Goal: Task Accomplishment & Management: Use online tool/utility

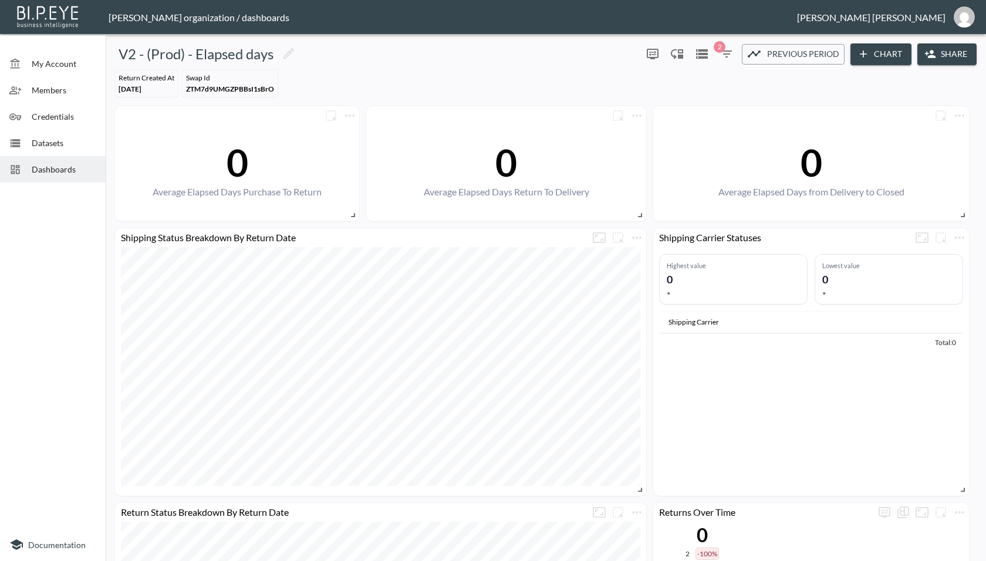
click at [71, 170] on span "Dashboards" at bounding box center [64, 169] width 65 height 12
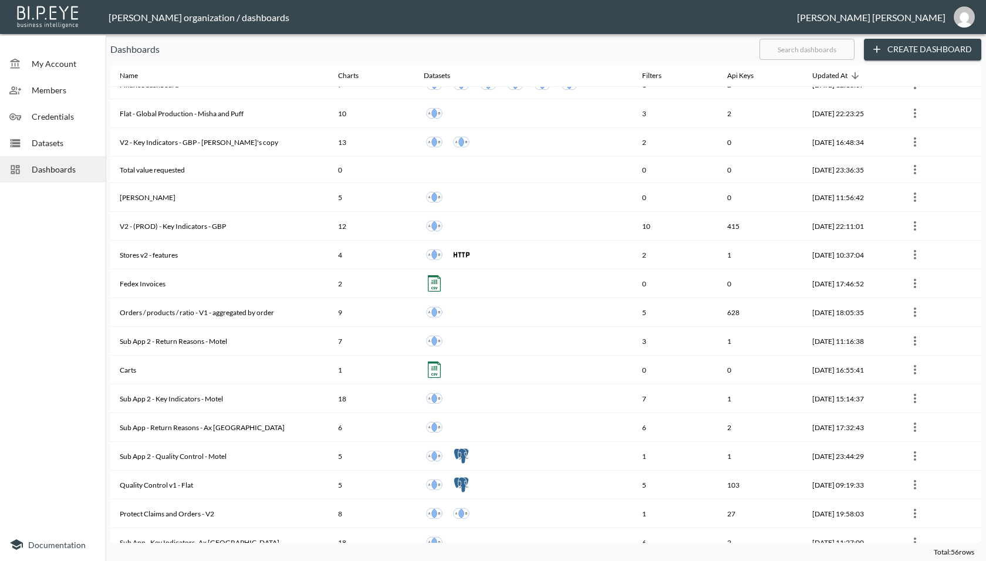
scroll to position [493, 0]
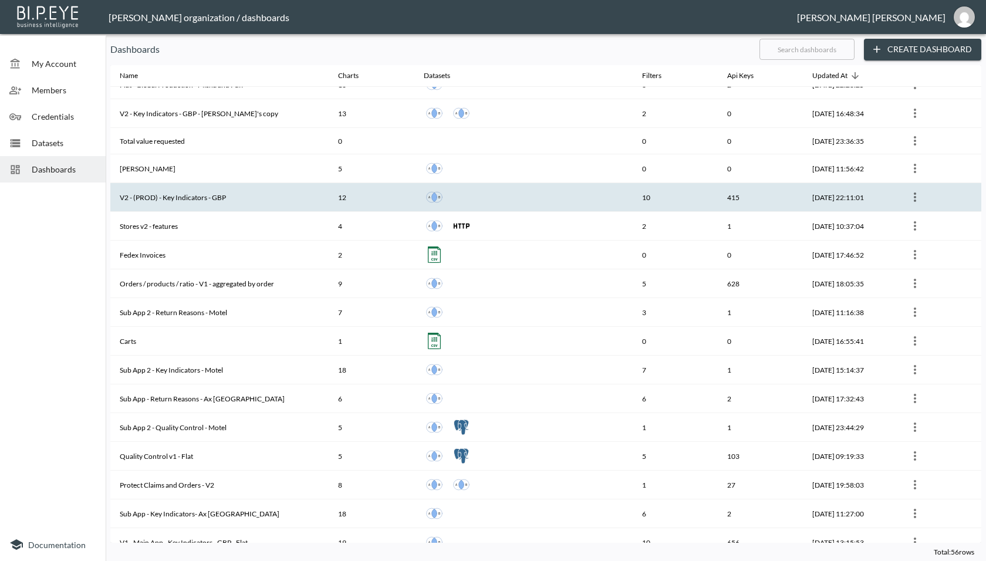
click at [213, 192] on th "V2 - (PROD) - Key Indicators - GBP" at bounding box center [219, 197] width 218 height 29
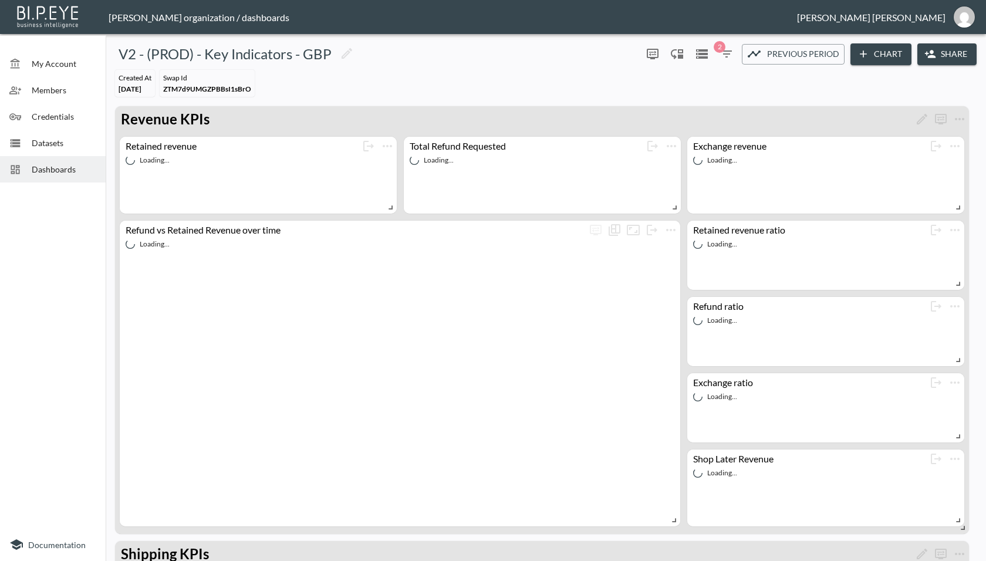
click at [934, 50] on button "Share" at bounding box center [946, 54] width 59 height 22
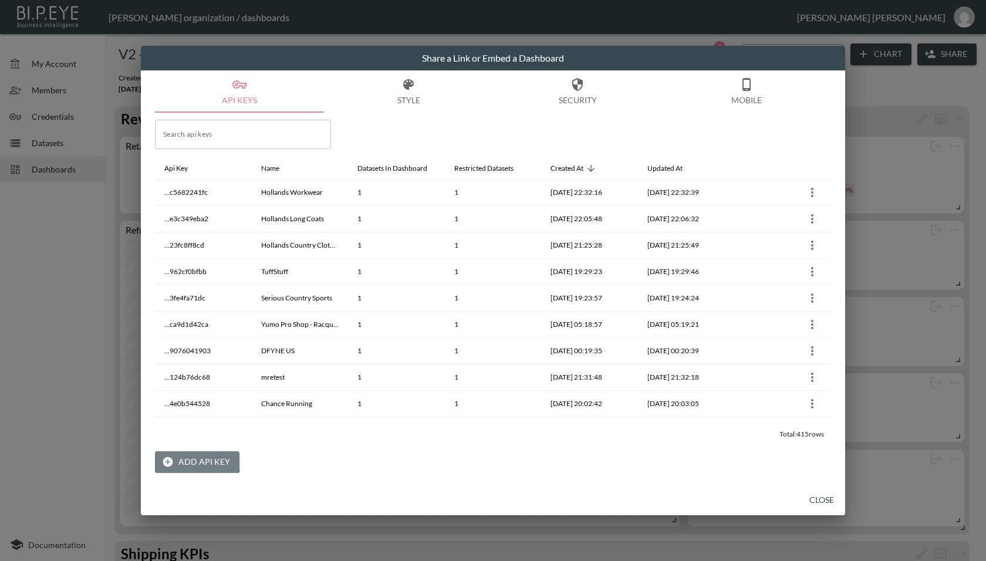
click at [193, 458] on button "Add API Key" at bounding box center [197, 462] width 84 height 22
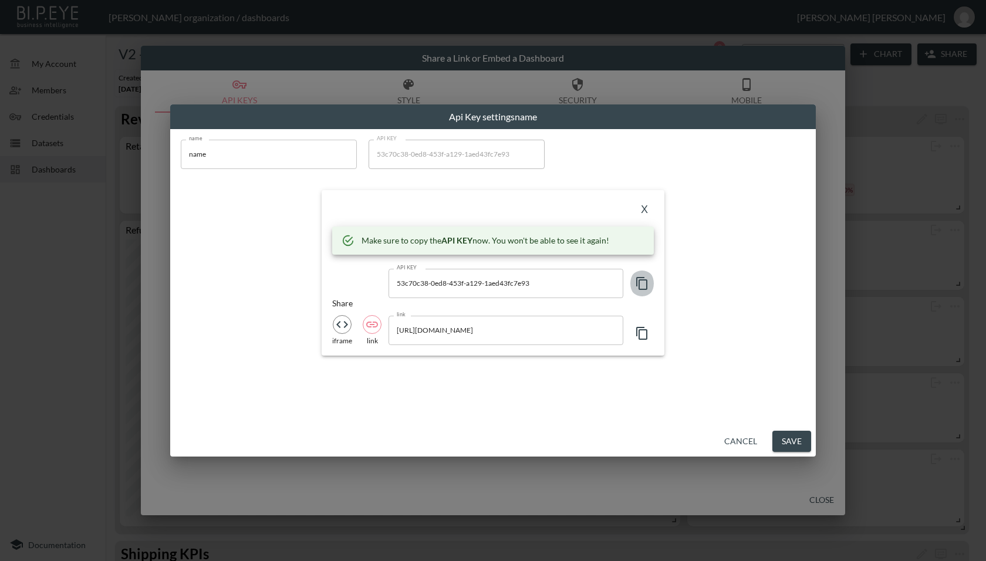
click at [641, 278] on icon "button" at bounding box center [642, 283] width 14 height 14
click at [554, 327] on input "[URL][DOMAIN_NAME]" at bounding box center [505, 330] width 235 height 29
drag, startPoint x: 431, startPoint y: 331, endPoint x: 561, endPoint y: 326, distance: 130.3
click at [561, 326] on input "[URL][DOMAIN_NAME]" at bounding box center [505, 330] width 235 height 29
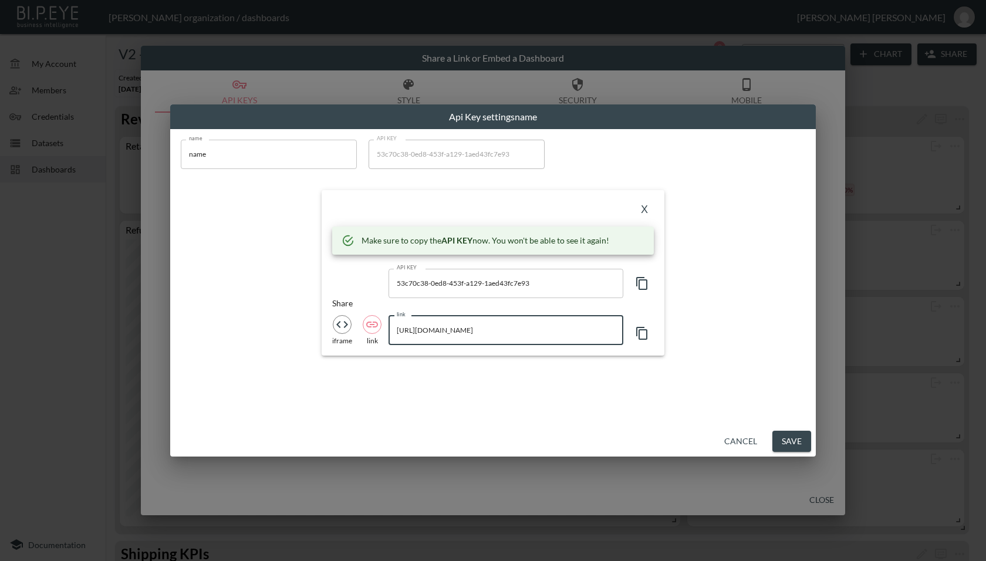
scroll to position [0, 0]
click at [235, 152] on input "name" at bounding box center [269, 154] width 176 height 29
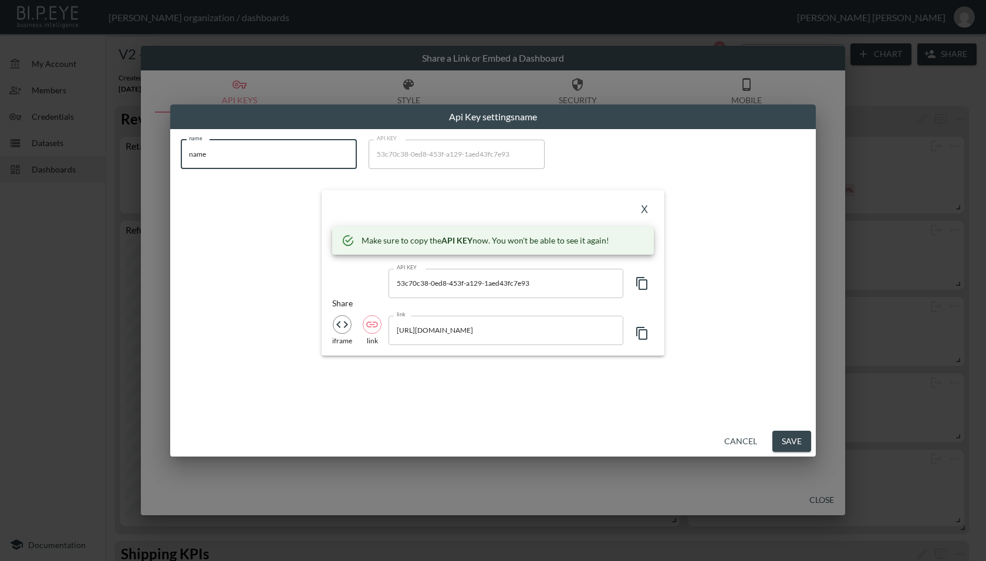
click at [235, 152] on input "name" at bounding box center [269, 154] width 176 height 29
paste input "SpatzWear"
type input "SpatzWear"
click at [645, 213] on button "X" at bounding box center [644, 210] width 19 height 19
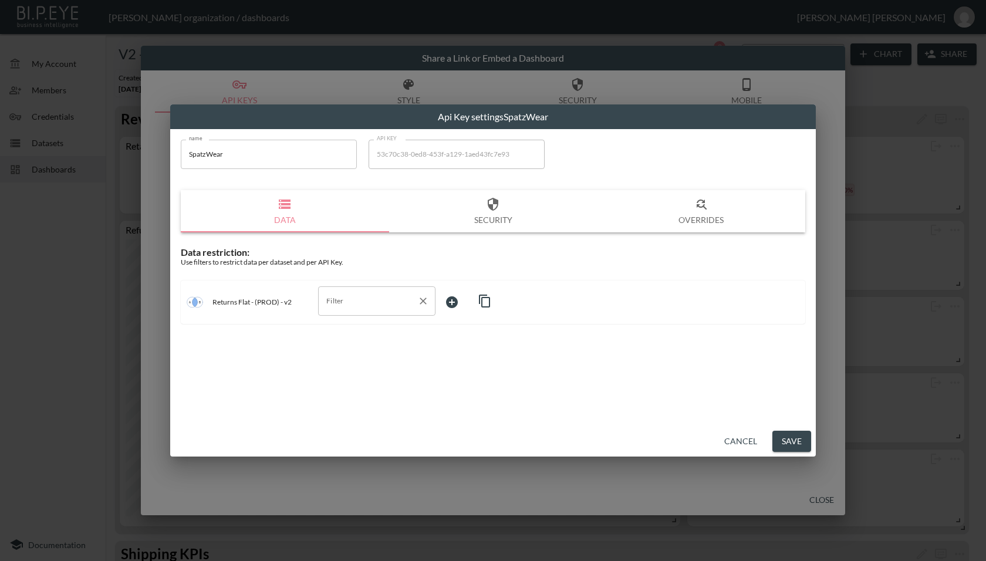
click at [383, 302] on input "Filter" at bounding box center [367, 301] width 89 height 19
click at [365, 365] on span "swap_id" at bounding box center [376, 364] width 99 height 11
type input "swap_id"
click at [462, 305] on body "BI.P.EYE, Interactive Analytics Dashboards - app [PERSON_NAME] organization / d…" at bounding box center [493, 280] width 986 height 561
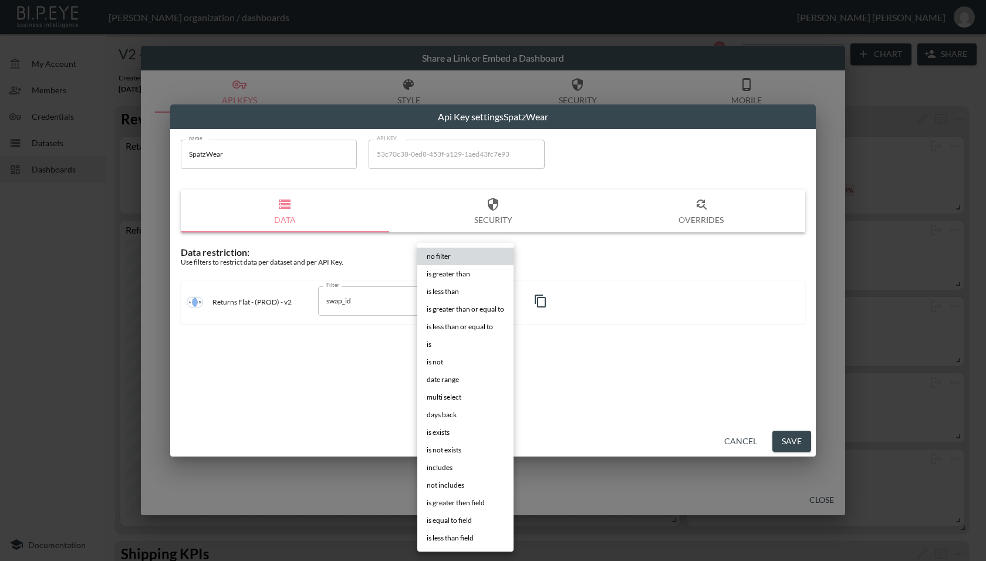
click at [445, 341] on li "is" at bounding box center [465, 345] width 96 height 18
type input "is"
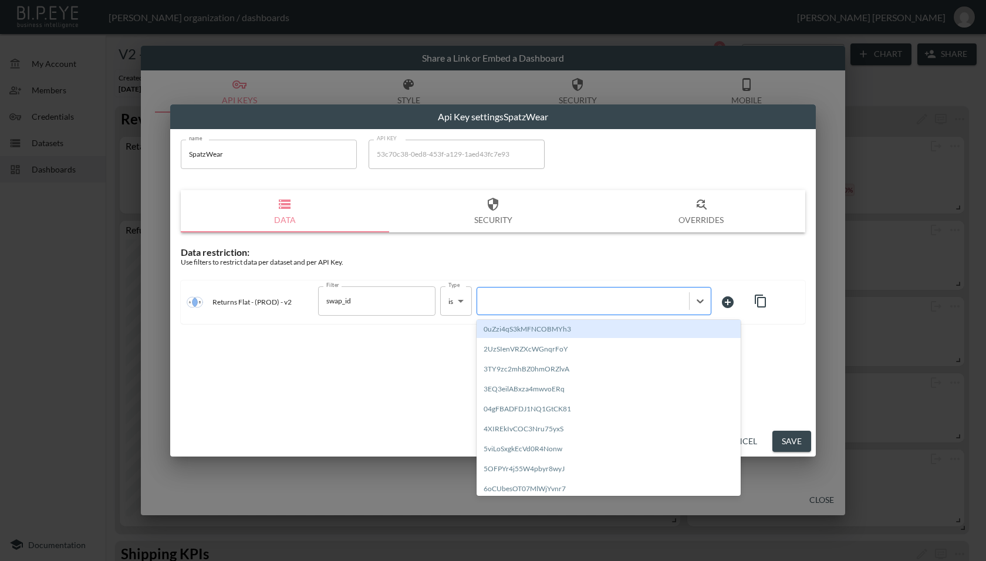
click at [545, 296] on div at bounding box center [583, 300] width 200 height 11
paste input "St7q6G1dsDXTIZQdVMY1"
type input "St7q6G1dsDXTIZQdVMY1"
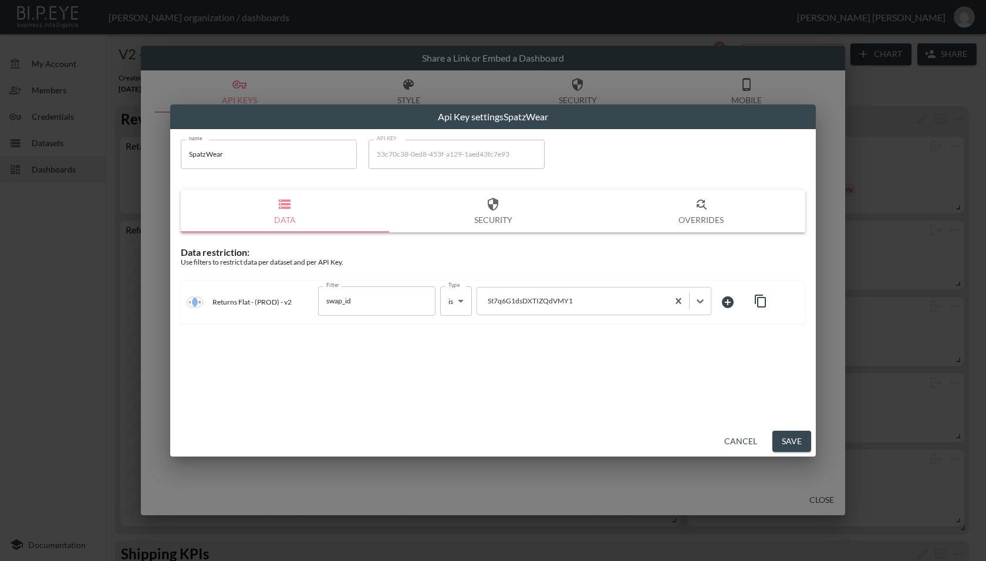
click at [564, 361] on div "name SpatzWear name API KEY 53c70c38-0ed8-453f-a129-1aed43fc7e93 API KEY Data S…" at bounding box center [492, 277] width 645 height 297
click at [786, 437] on button "Save" at bounding box center [791, 442] width 39 height 22
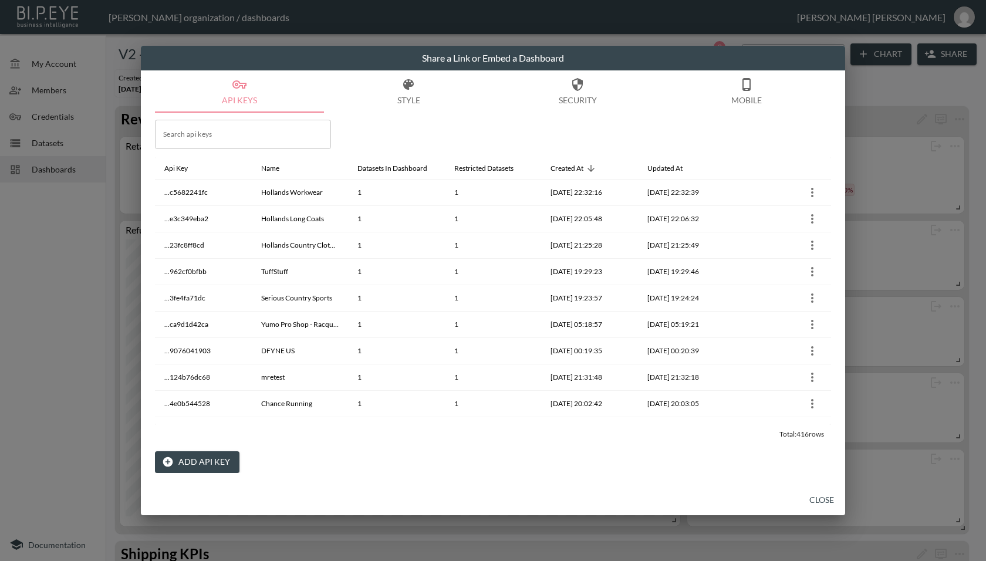
click at [817, 503] on button "Close" at bounding box center [822, 500] width 38 height 22
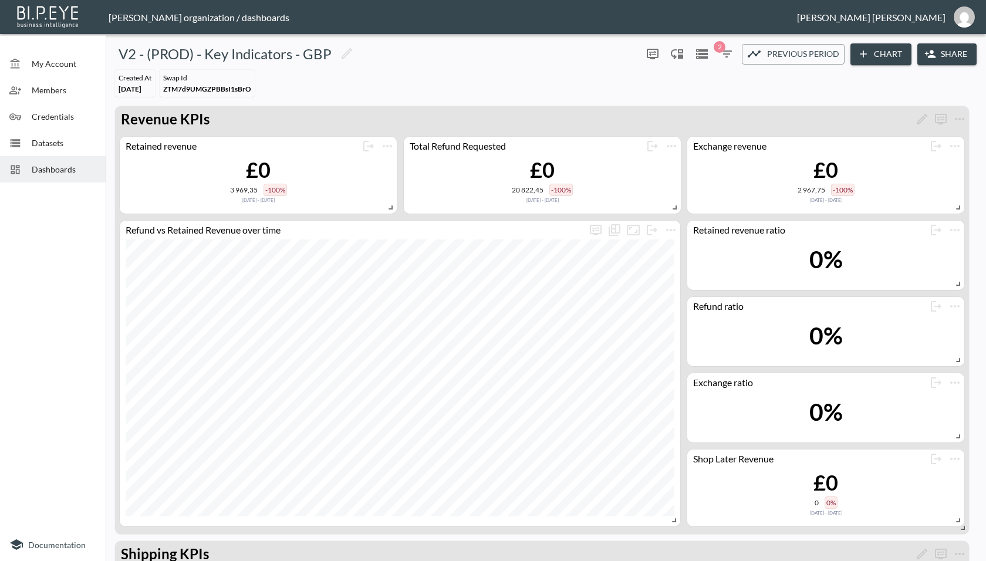
click at [53, 174] on span "Dashboards" at bounding box center [64, 169] width 65 height 12
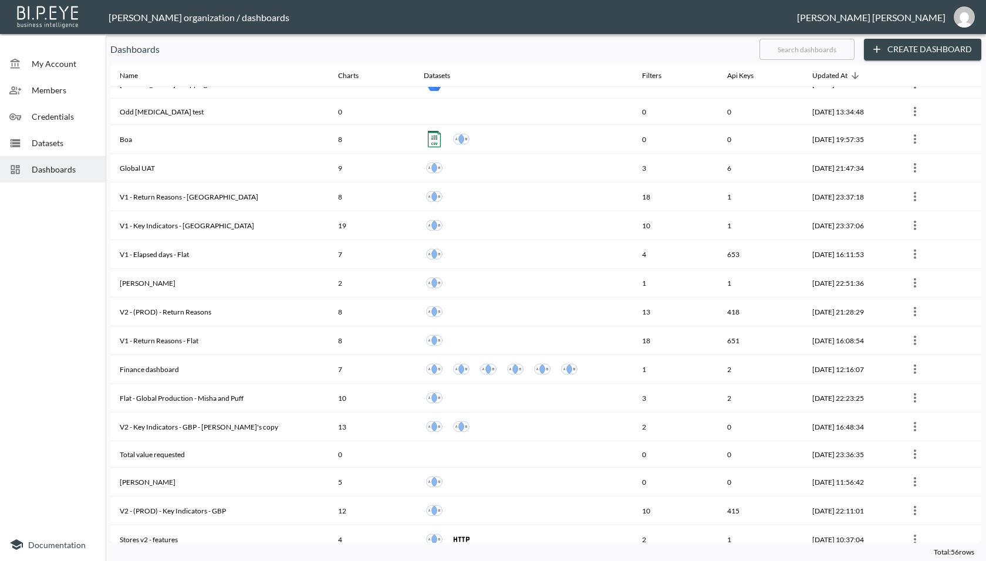
scroll to position [276, 0]
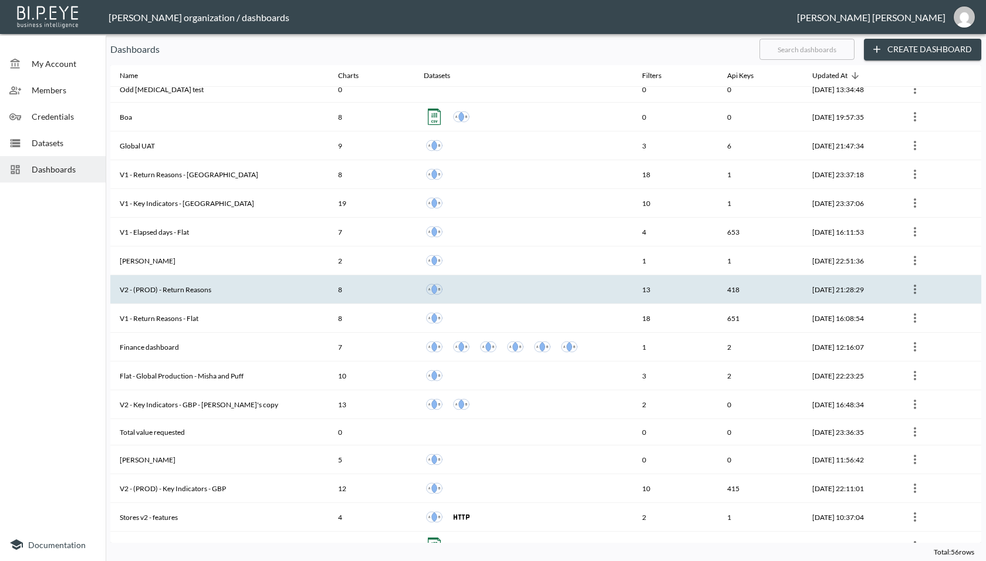
click at [204, 283] on th "V2 - (PROD) - Return Reasons" at bounding box center [219, 289] width 218 height 29
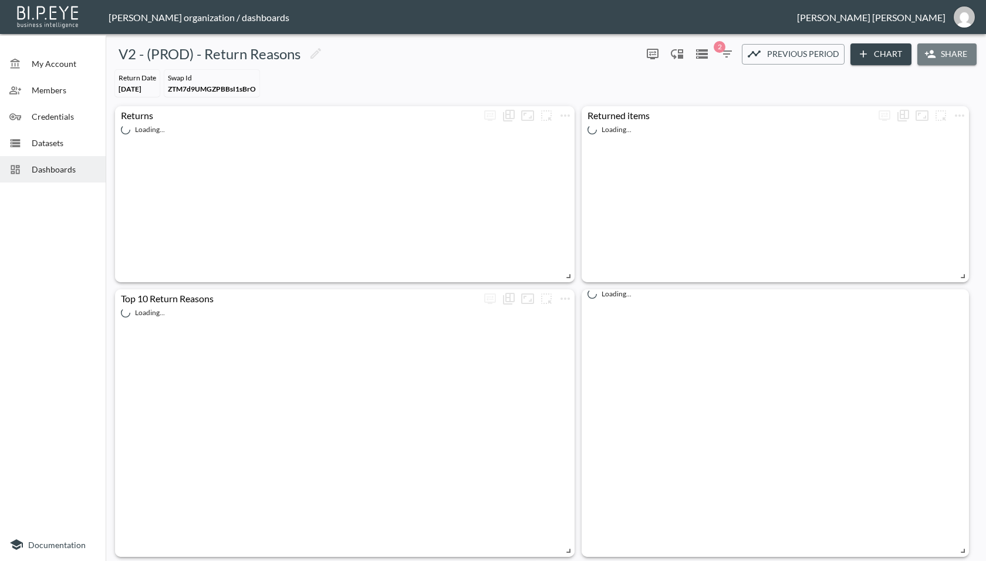
click at [936, 53] on button "Share" at bounding box center [946, 54] width 59 height 22
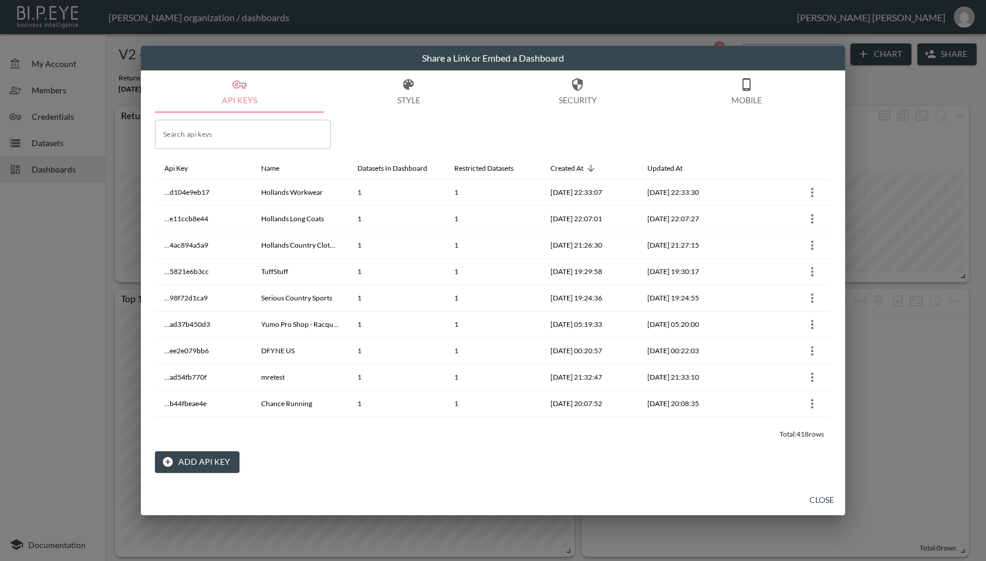
click at [203, 463] on button "Add API Key" at bounding box center [197, 462] width 84 height 22
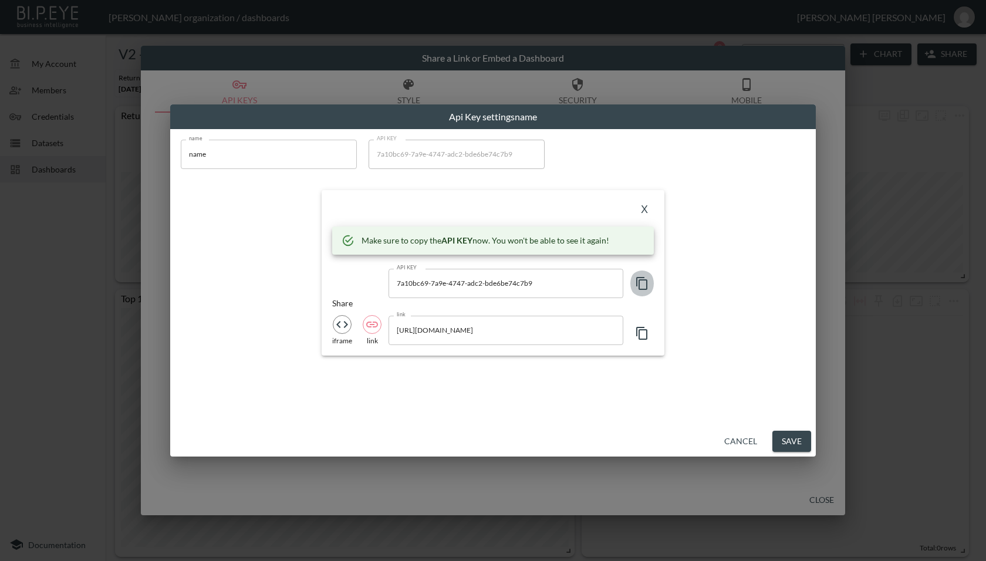
click at [641, 285] on icon "button" at bounding box center [642, 283] width 14 height 14
click at [561, 326] on input "[URL][DOMAIN_NAME]" at bounding box center [505, 330] width 235 height 29
drag, startPoint x: 442, startPoint y: 331, endPoint x: 573, endPoint y: 333, distance: 130.8
click at [573, 333] on input "[URL][DOMAIN_NAME]" at bounding box center [505, 330] width 235 height 29
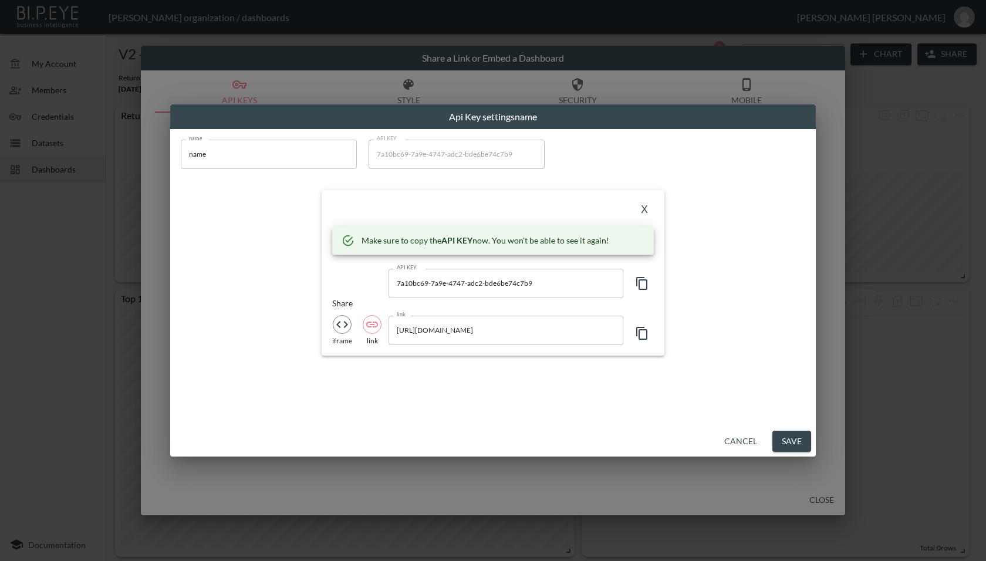
scroll to position [0, 0]
click at [267, 157] on input "name" at bounding box center [269, 154] width 176 height 29
paste input "SpatzWear"
type input "SpatzWear"
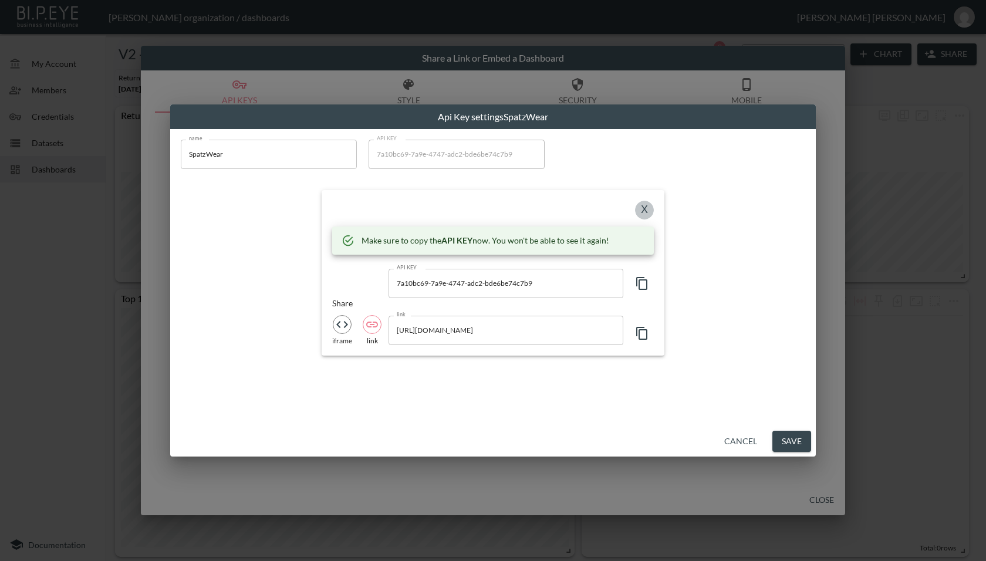
click at [643, 209] on button "X" at bounding box center [644, 210] width 19 height 19
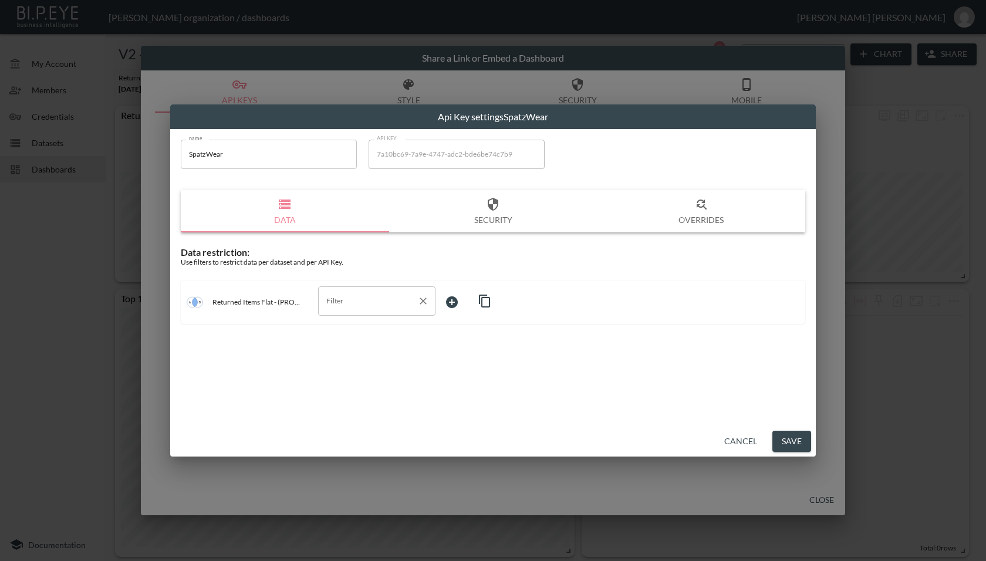
click at [353, 299] on input "Filter" at bounding box center [367, 301] width 89 height 19
click at [354, 382] on span "swap_id" at bounding box center [376, 382] width 99 height 11
type input "swap_id"
click at [475, 313] on body "BI.P.EYE, Interactive Analytics Dashboards - app [PERSON_NAME] organization / d…" at bounding box center [493, 280] width 986 height 561
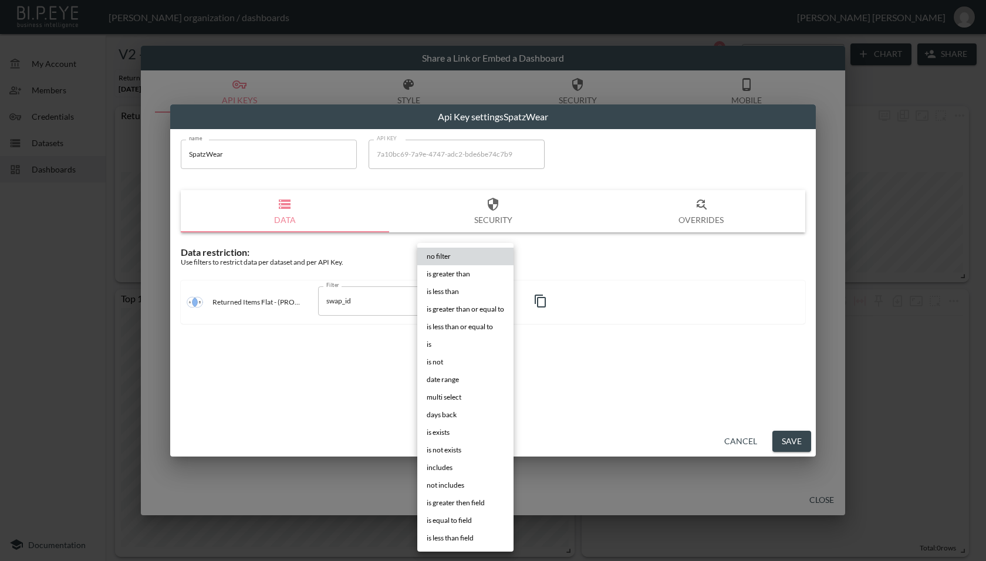
click at [453, 348] on li "is" at bounding box center [465, 345] width 96 height 18
type input "is"
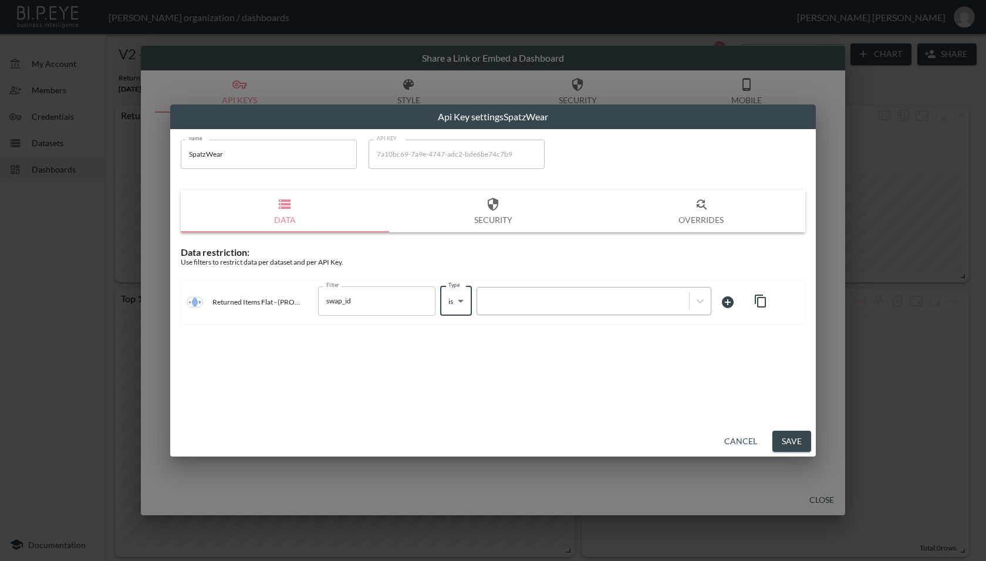
click at [518, 299] on div at bounding box center [583, 300] width 200 height 11
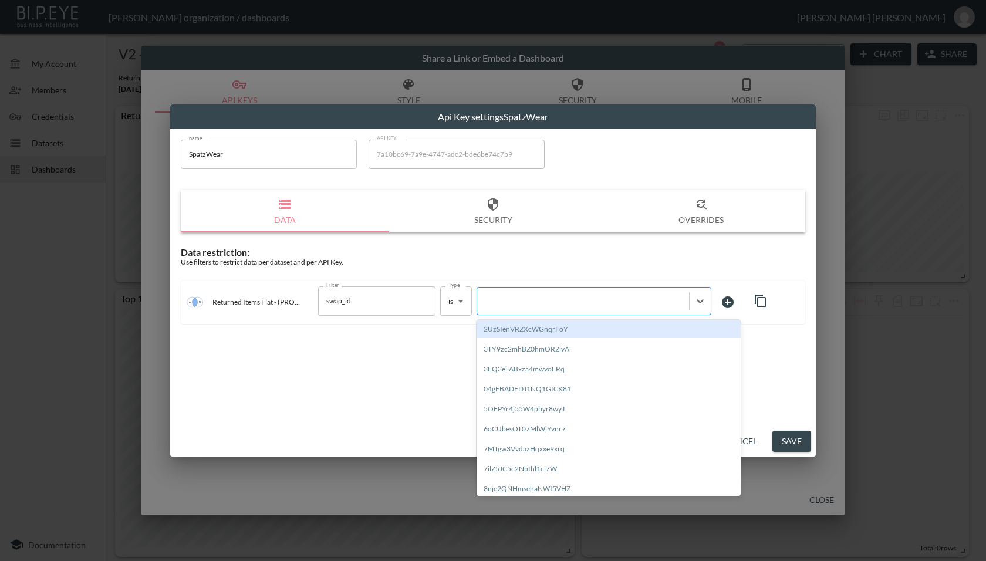
paste input "St7q6G1dsDXTIZQdVMY1"
type input "St7q6G1dsDXTIZQdVMY1"
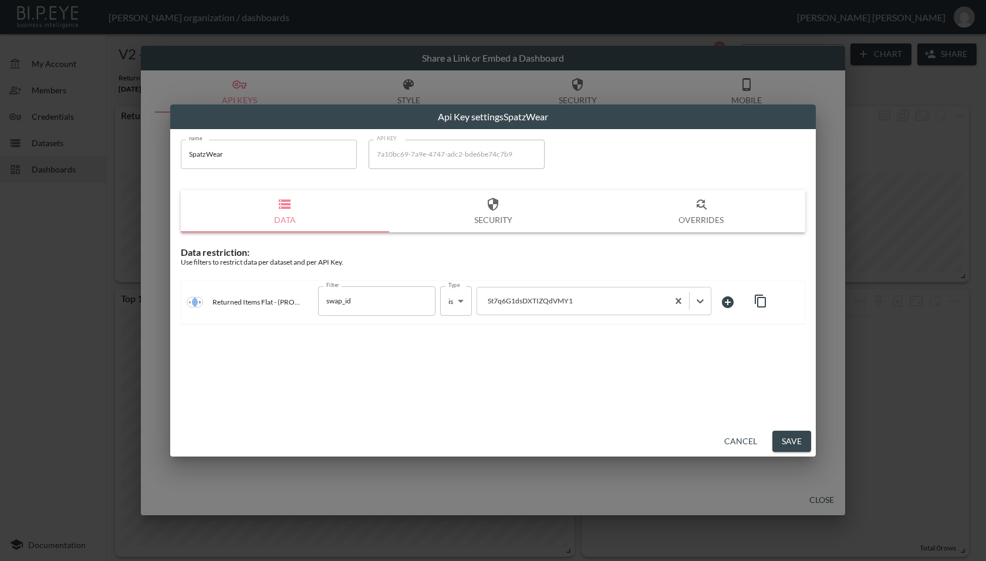
click at [570, 387] on div "name SpatzWear name API KEY 7a10bc69-7a9e-4747-adc2-bde6be74c7b9 API KEY Data S…" at bounding box center [492, 277] width 645 height 297
click at [791, 444] on button "Save" at bounding box center [791, 442] width 39 height 22
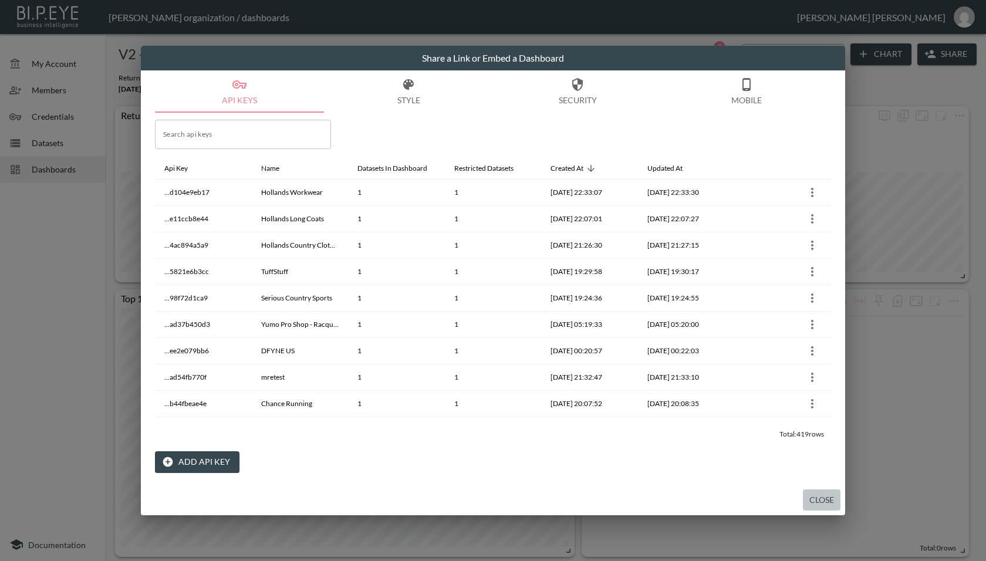
click at [826, 501] on button "Close" at bounding box center [822, 500] width 38 height 22
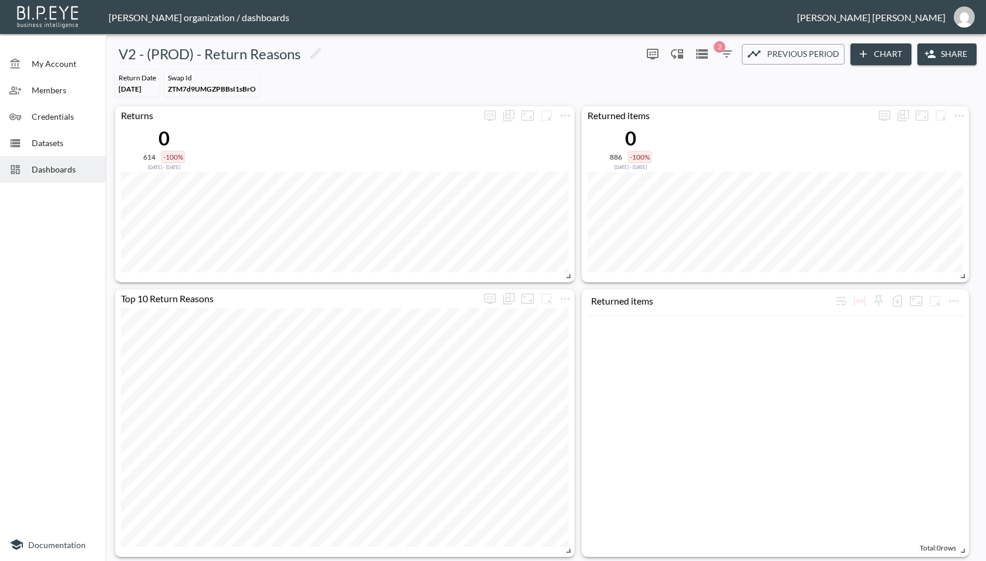
click at [52, 172] on span "Dashboards" at bounding box center [64, 169] width 65 height 12
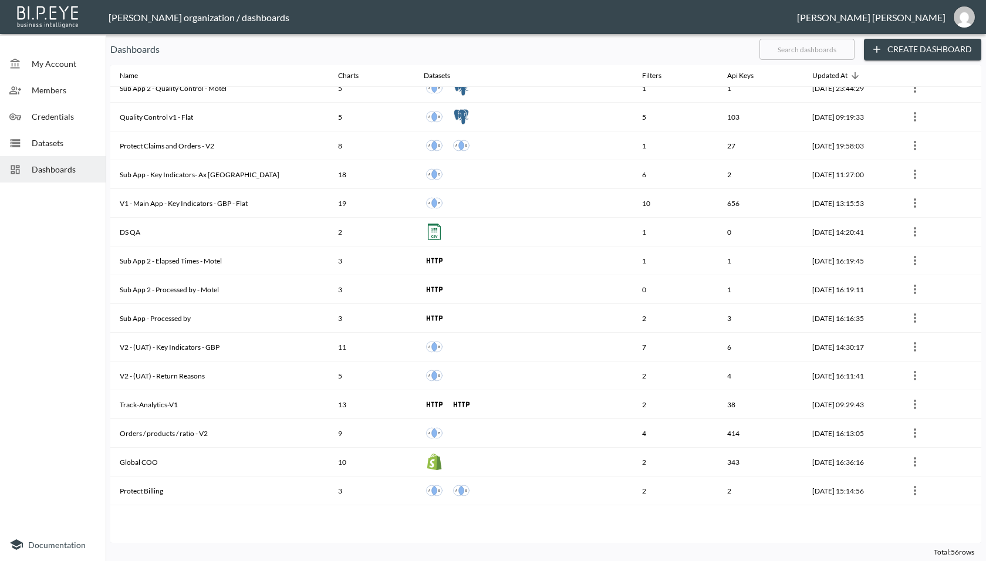
scroll to position [898, 0]
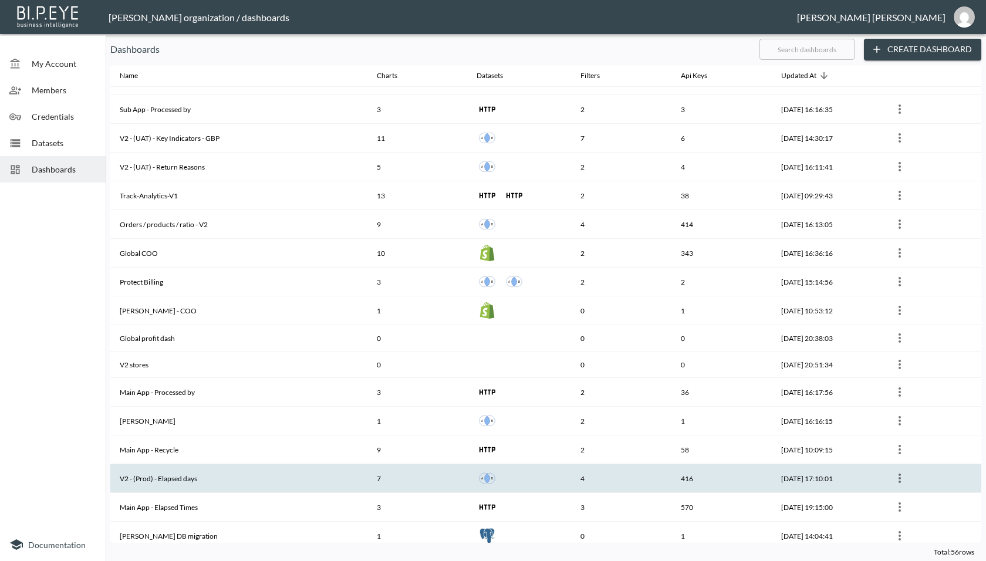
click at [205, 473] on th "V2 - (Prod) - Elapsed days" at bounding box center [238, 478] width 257 height 29
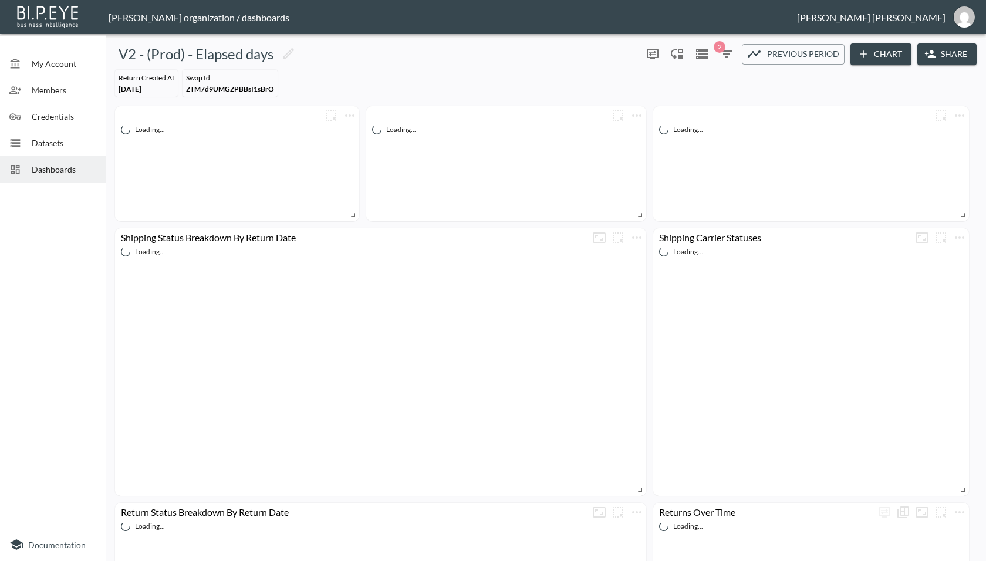
click at [928, 55] on icon "button" at bounding box center [930, 54] width 12 height 12
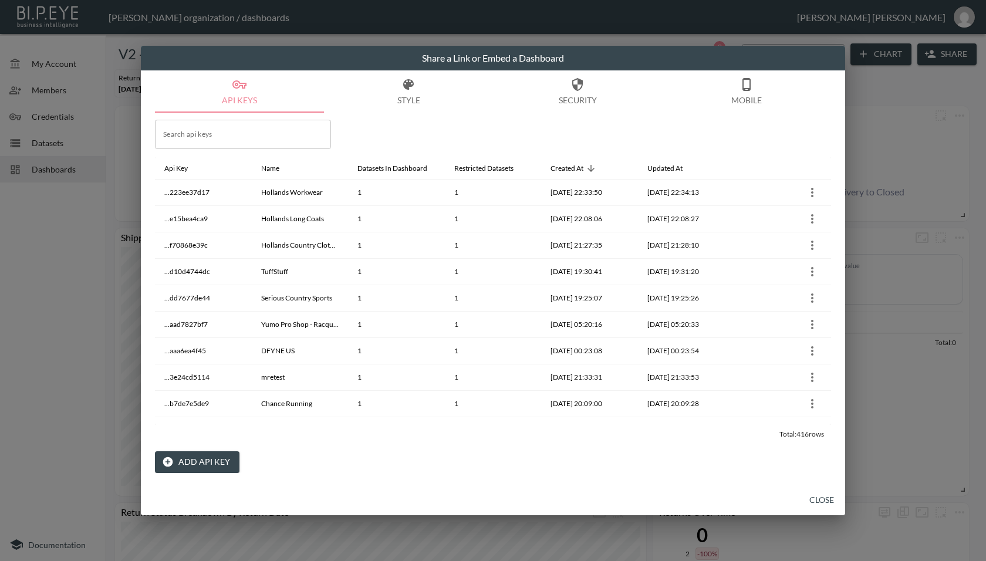
click at [198, 458] on button "Add API Key" at bounding box center [197, 462] width 84 height 22
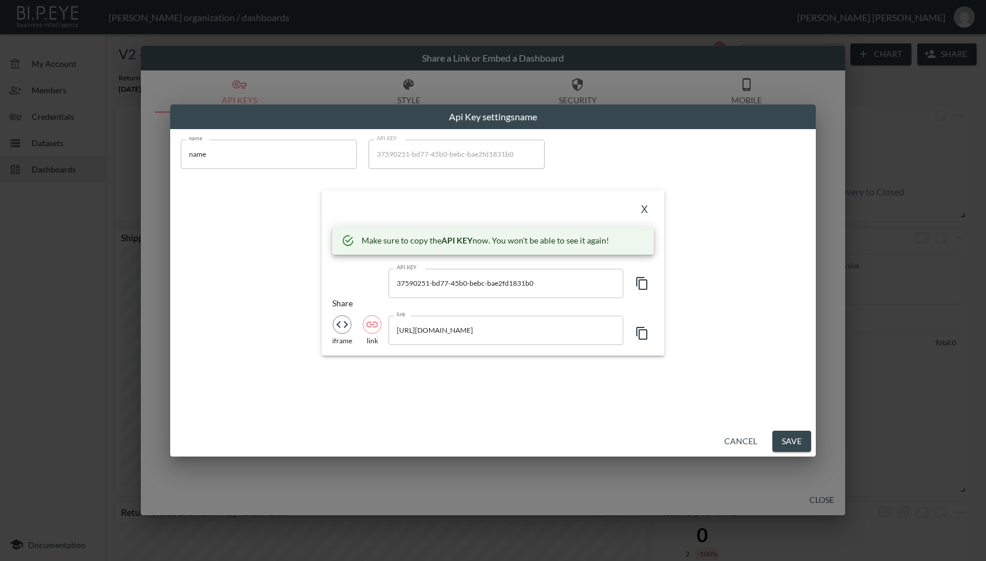
click at [634, 280] on button "button" at bounding box center [641, 283] width 23 height 29
click at [548, 330] on input "[URL][DOMAIN_NAME]" at bounding box center [505, 330] width 235 height 29
drag, startPoint x: 412, startPoint y: 331, endPoint x: 543, endPoint y: 329, distance: 130.3
click at [543, 329] on input "[URL][DOMAIN_NAME]" at bounding box center [505, 330] width 235 height 29
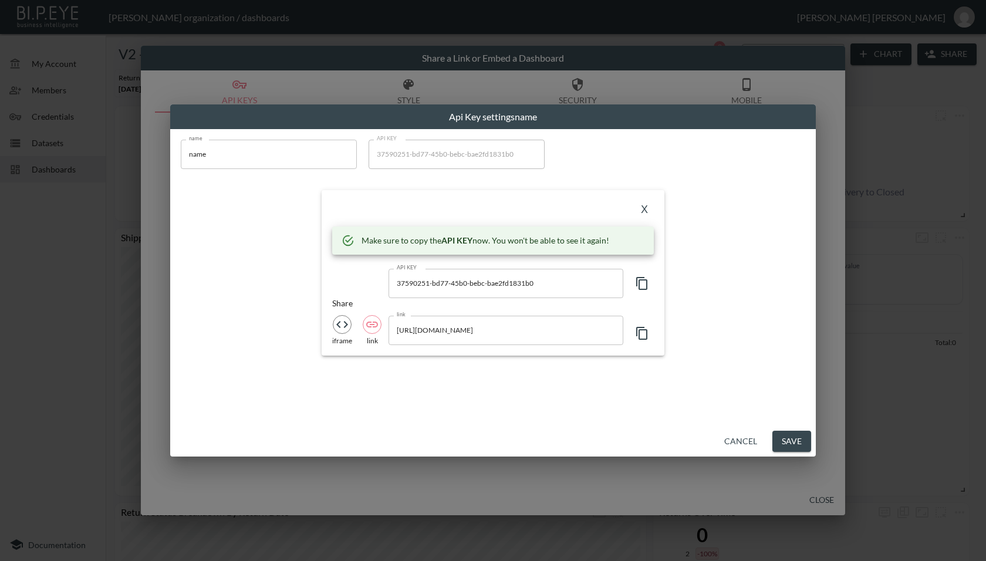
scroll to position [0, 0]
click at [247, 153] on input "name" at bounding box center [269, 154] width 176 height 29
paste input "SpatzWear"
type input "SpatzWear"
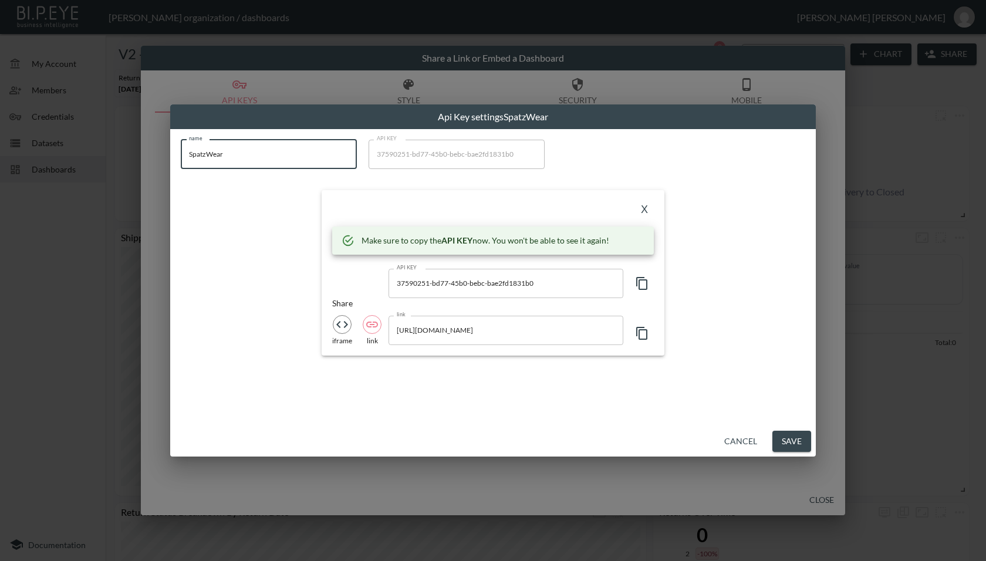
click at [644, 211] on button "X" at bounding box center [644, 210] width 19 height 19
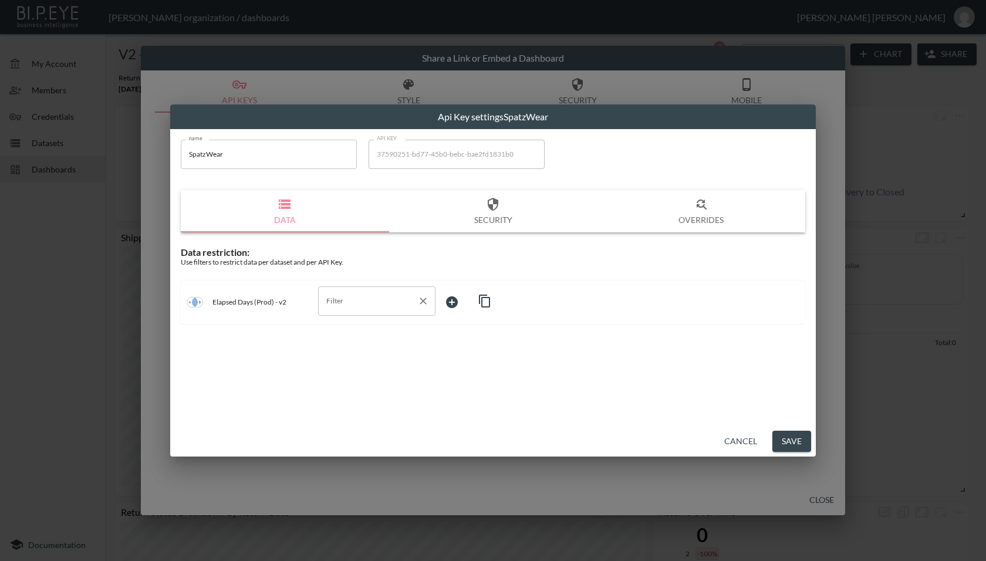
click at [394, 307] on input "Filter" at bounding box center [367, 301] width 89 height 19
click at [388, 345] on span "swap_id" at bounding box center [376, 346] width 99 height 11
type input "swap_id"
click at [481, 307] on body "BI.P.EYE, Interactive Analytics Dashboards - app [PERSON_NAME] organization / d…" at bounding box center [493, 280] width 986 height 561
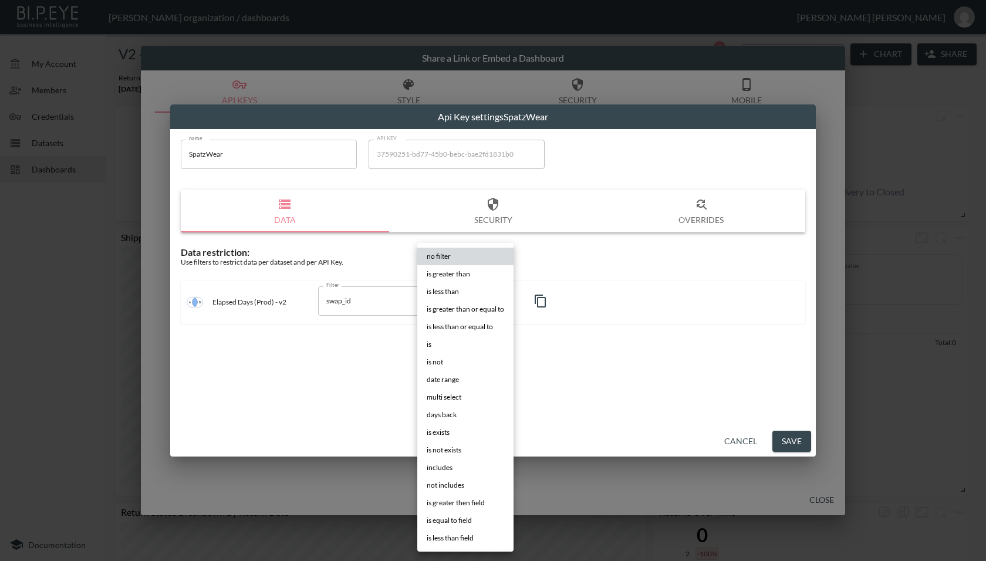
click at [440, 346] on li "is" at bounding box center [465, 345] width 96 height 18
type input "is"
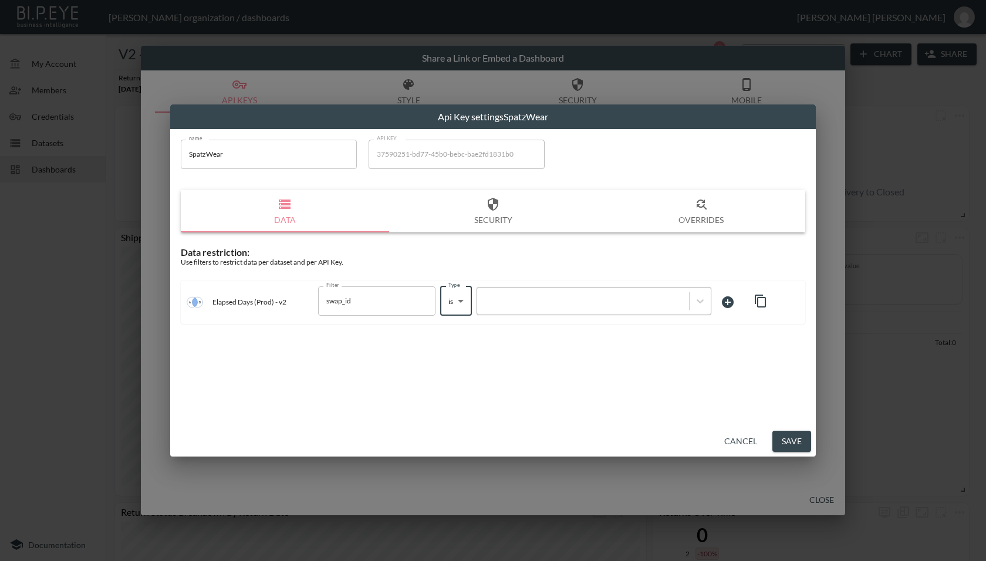
click at [529, 297] on div at bounding box center [583, 300] width 200 height 11
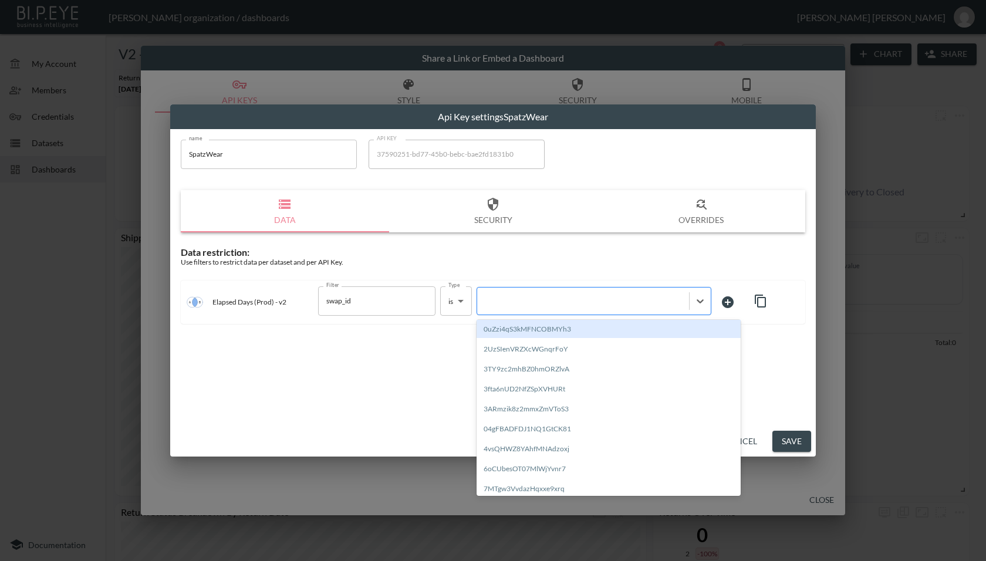
paste input "St7q6G1dsDXTIZQdVMY1"
type input "St7q6G1dsDXTIZQdVMY1"
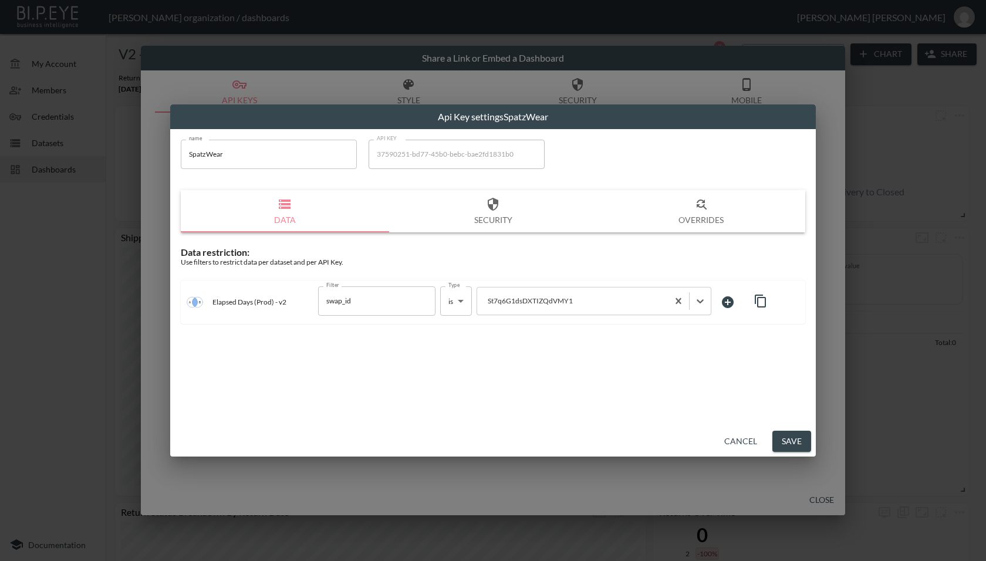
click at [544, 344] on div "name SpatzWear name API KEY 37590251-bd77-45b0-bebc-bae2fd1831b0 API KEY Data S…" at bounding box center [492, 277] width 645 height 297
click at [782, 438] on button "Save" at bounding box center [791, 442] width 39 height 22
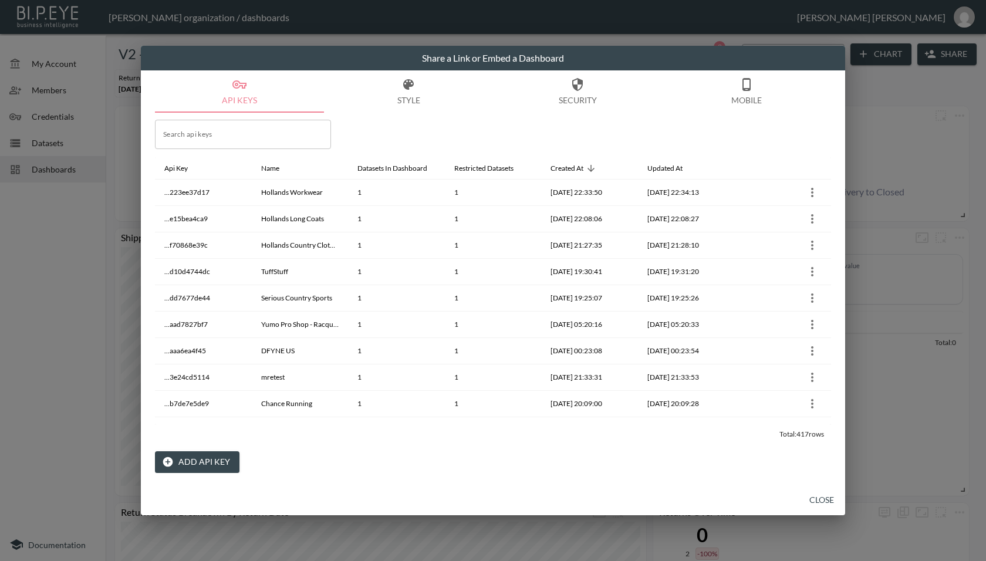
click at [819, 505] on button "Close" at bounding box center [822, 500] width 38 height 22
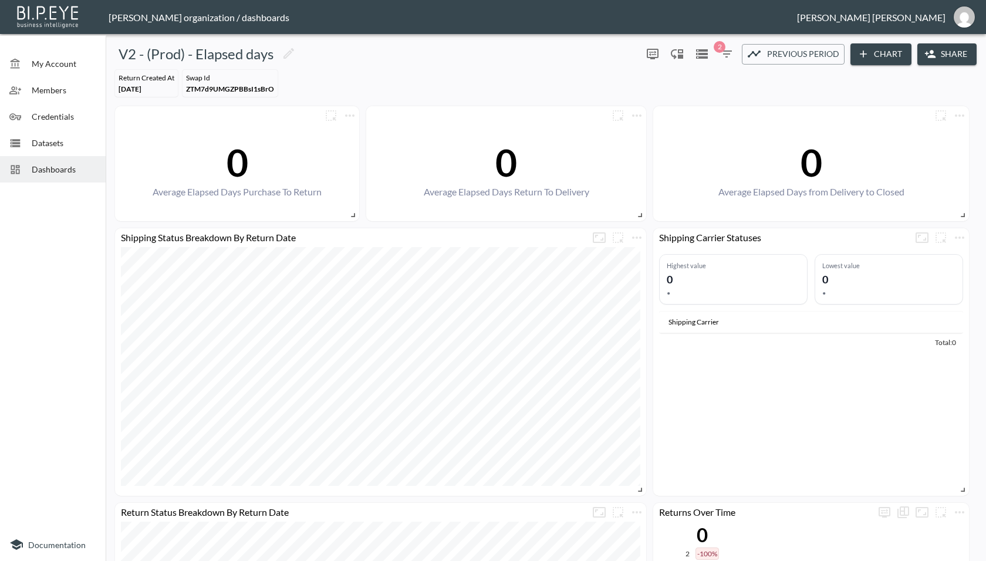
click at [34, 161] on div "Dashboards" at bounding box center [53, 169] width 106 height 26
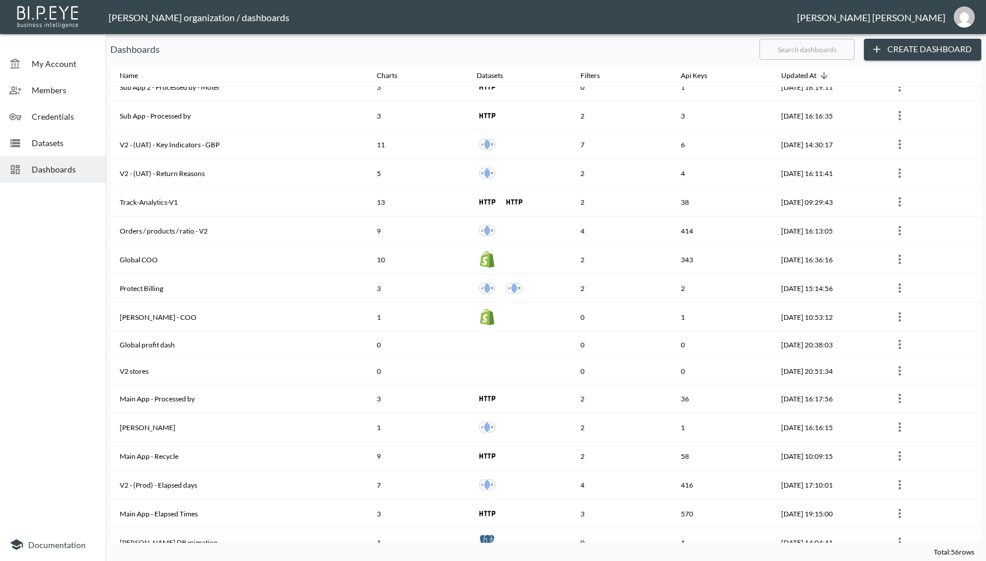
scroll to position [898, 0]
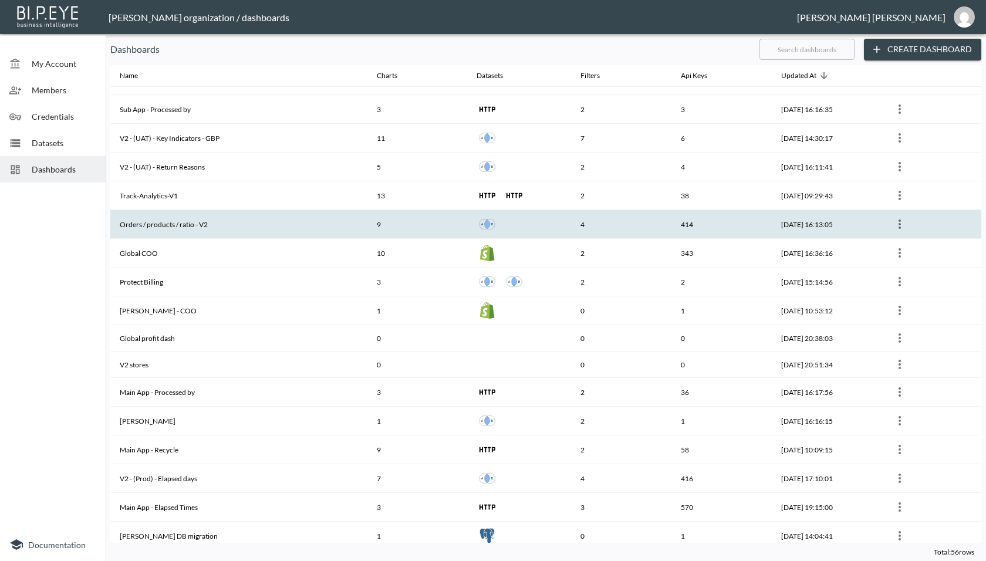
click at [229, 226] on th "Orders / products / ratio - V2" at bounding box center [238, 224] width 257 height 29
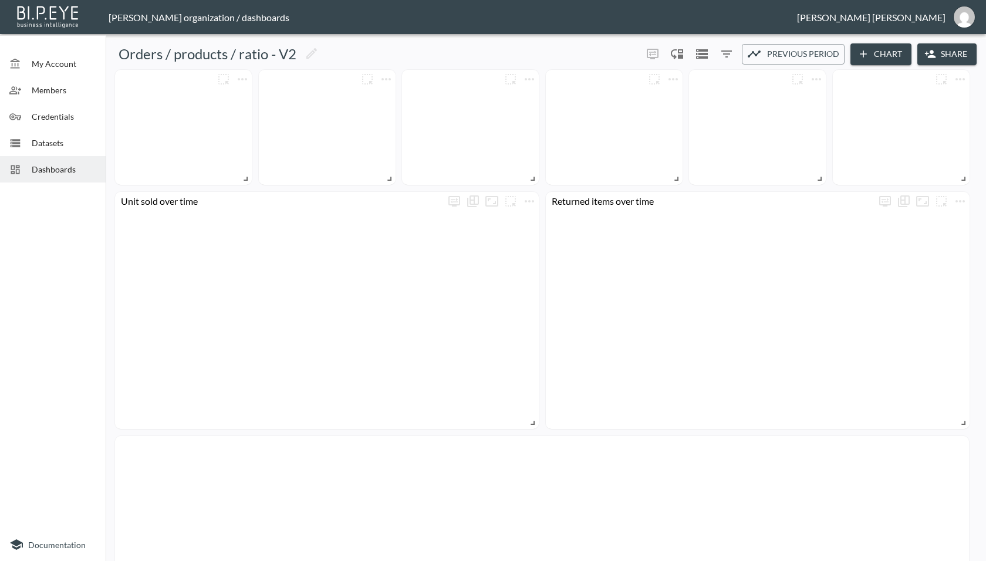
click at [937, 55] on button "Share" at bounding box center [946, 54] width 59 height 22
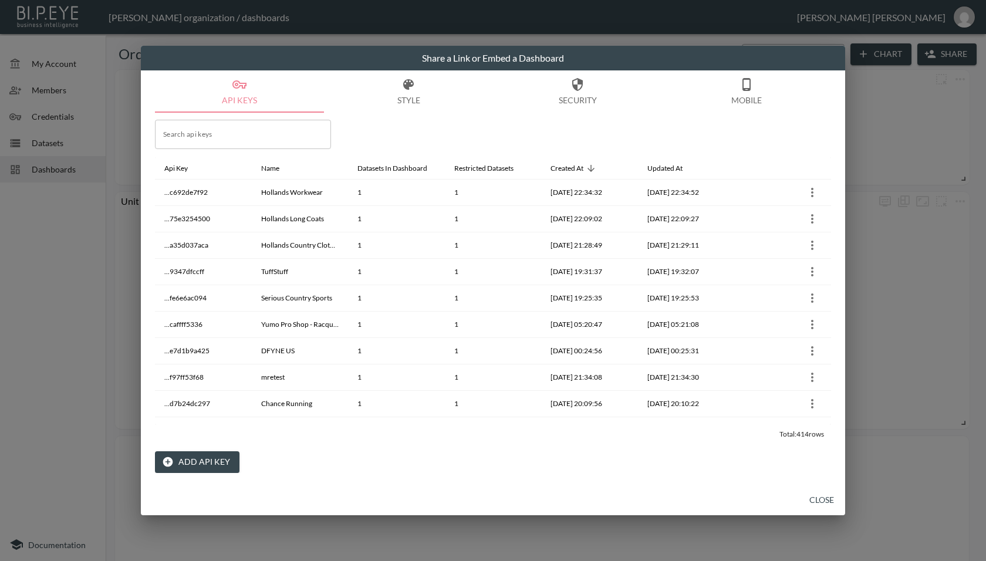
click at [197, 461] on button "Add API Key" at bounding box center [197, 462] width 84 height 22
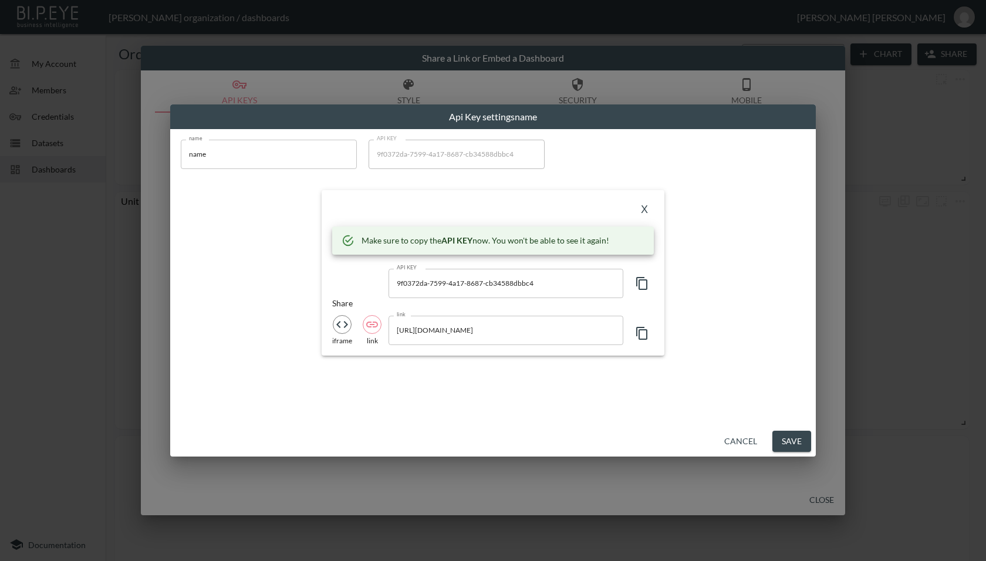
click at [636, 283] on icon "button" at bounding box center [641, 283] width 11 height 13
click at [557, 333] on input "[URL][DOMAIN_NAME]" at bounding box center [505, 330] width 235 height 29
drag, startPoint x: 425, startPoint y: 331, endPoint x: 436, endPoint y: 331, distance: 11.1
click at [436, 331] on input "[URL][DOMAIN_NAME]" at bounding box center [505, 330] width 235 height 29
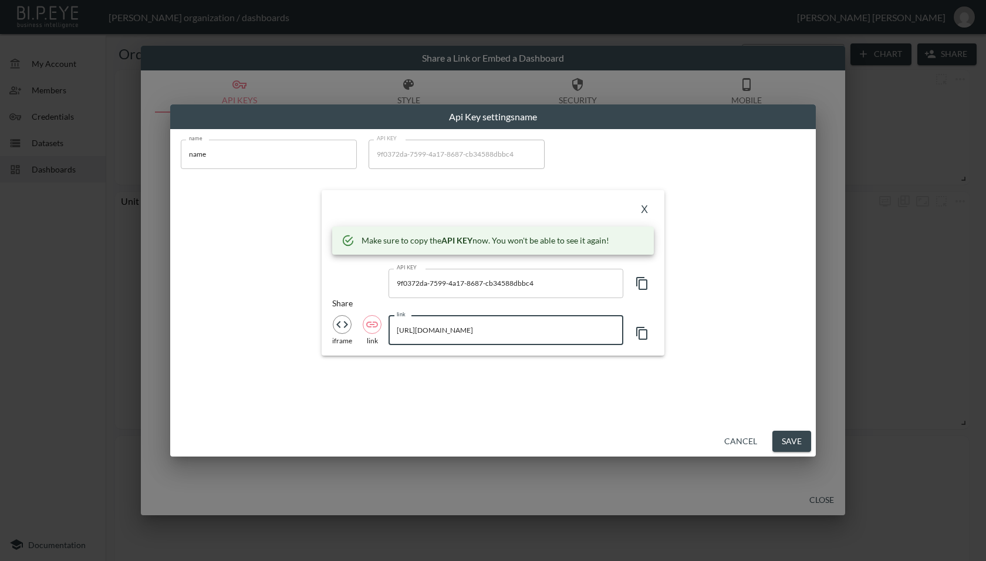
drag, startPoint x: 411, startPoint y: 331, endPoint x: 537, endPoint y: 333, distance: 126.1
click at [537, 333] on input "[URL][DOMAIN_NAME]" at bounding box center [505, 330] width 235 height 29
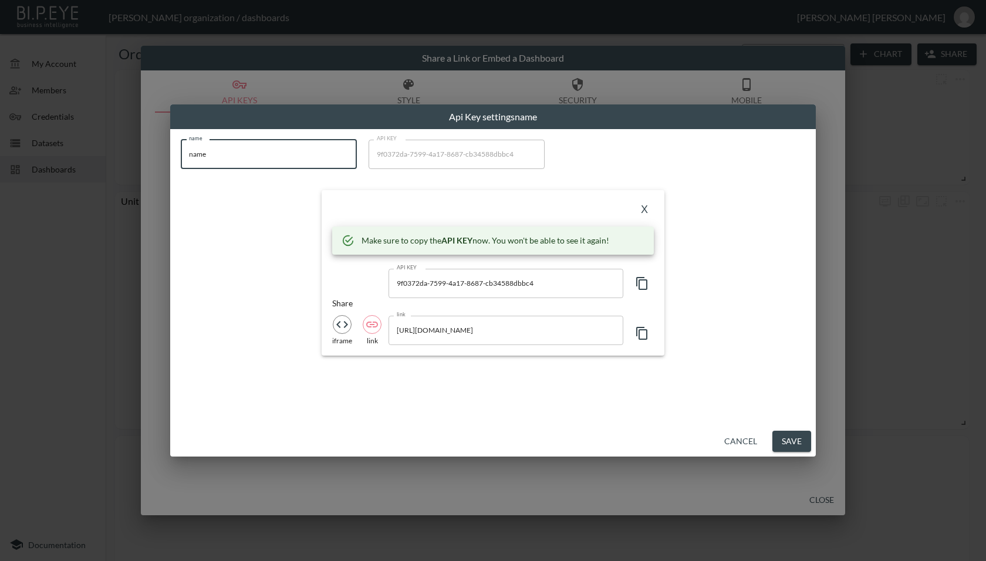
click at [214, 151] on input "name" at bounding box center [269, 154] width 176 height 29
paste input "SpatzWear"
type input "SpatzWear"
click at [641, 205] on button "X" at bounding box center [644, 210] width 19 height 19
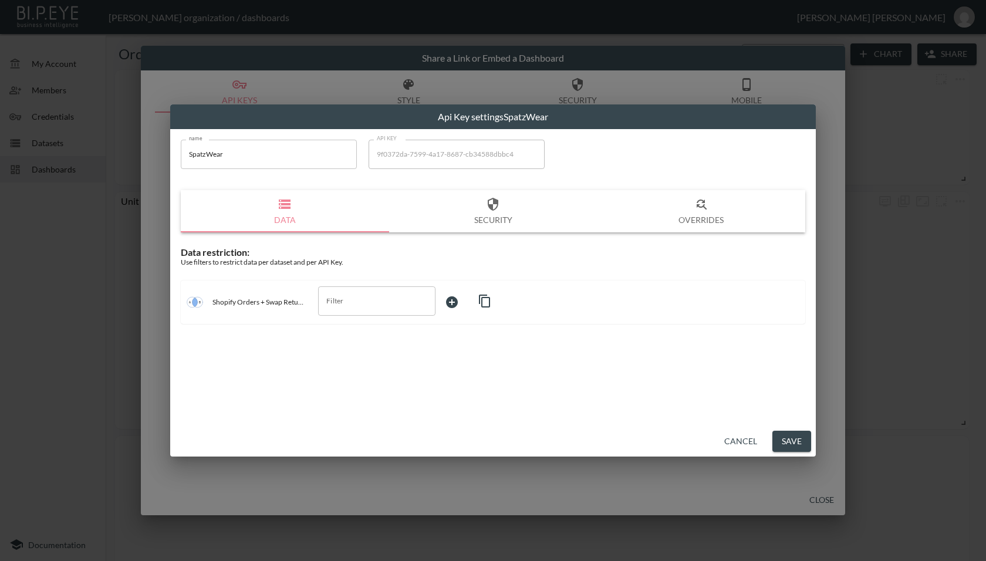
click at [395, 283] on div "Shopify Orders + Swap Returns V2 Filter Filter" at bounding box center [493, 301] width 624 height 43
click at [383, 293] on input "Filter" at bounding box center [367, 301] width 89 height 19
click at [363, 363] on span "swap_id" at bounding box center [376, 364] width 99 height 11
type input "swap_id"
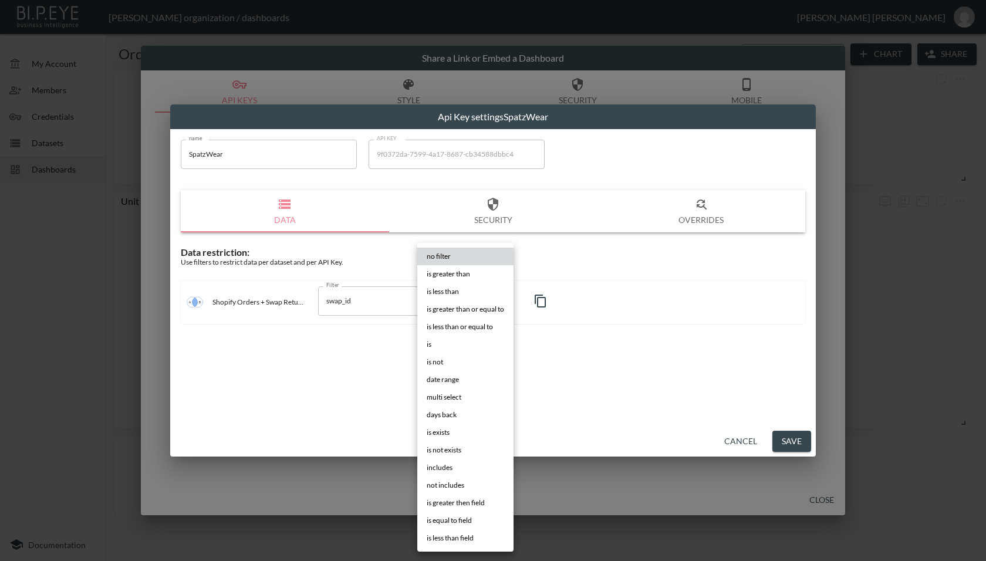
click at [462, 304] on body "BI.P.EYE, Interactive Analytics Dashboards - app [PERSON_NAME] organization / d…" at bounding box center [493, 280] width 986 height 561
click at [444, 343] on li "is" at bounding box center [465, 345] width 96 height 18
type input "is"
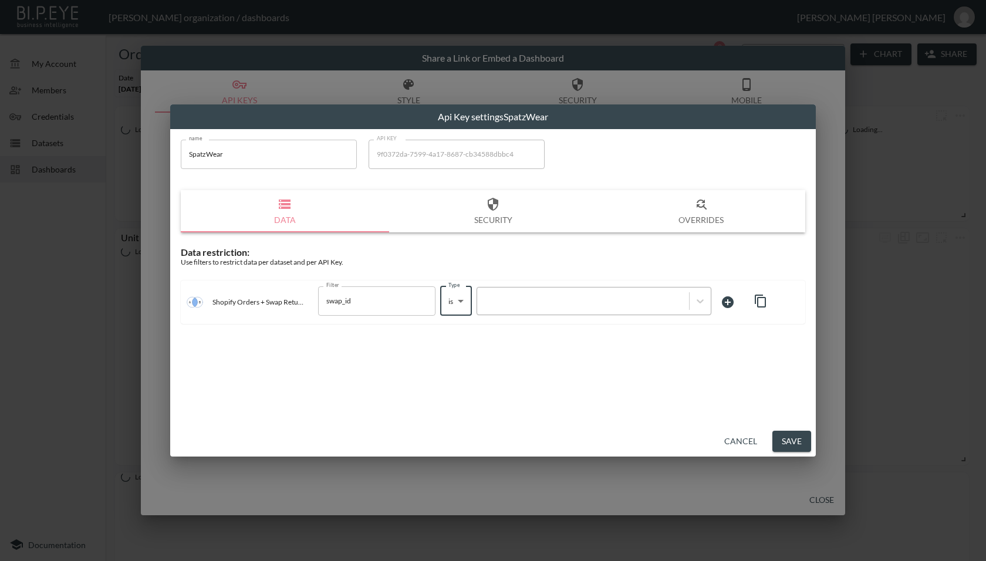
click at [533, 307] on div at bounding box center [583, 301] width 212 height 16
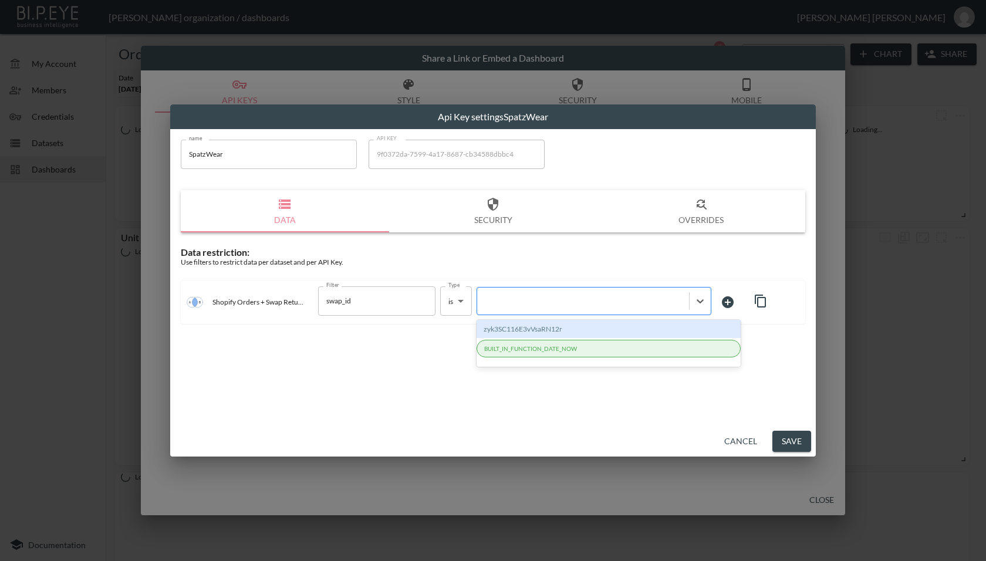
paste input "St7q6G1dsDXTIZQdVMY1"
type input "St7q6G1dsDXTIZQdVMY1"
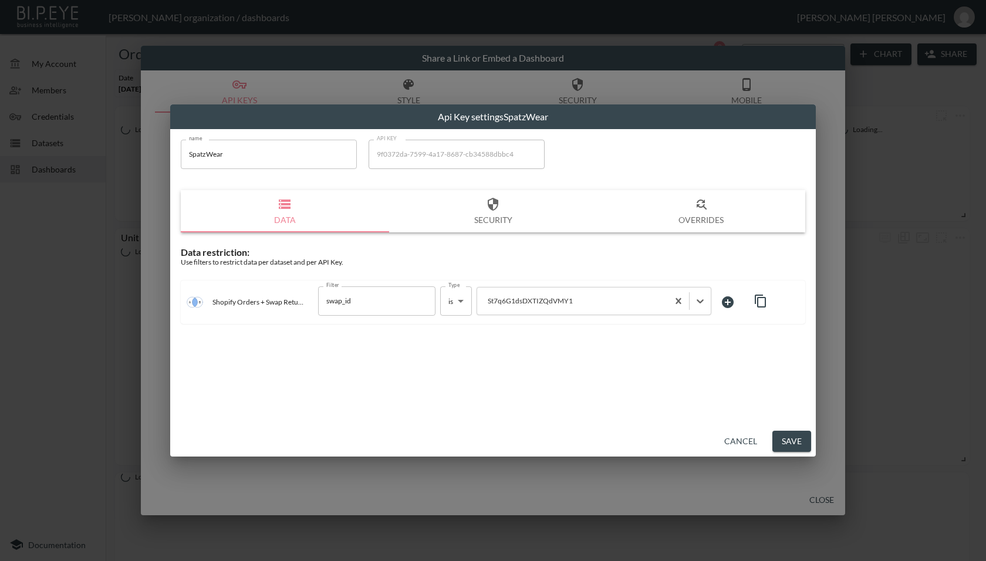
click at [543, 384] on div "name SpatzWear name API KEY 9f0372da-7599-4a17-8687-cb34588dbbc4 API KEY Data S…" at bounding box center [492, 277] width 645 height 297
click at [793, 436] on button "Save" at bounding box center [791, 442] width 39 height 22
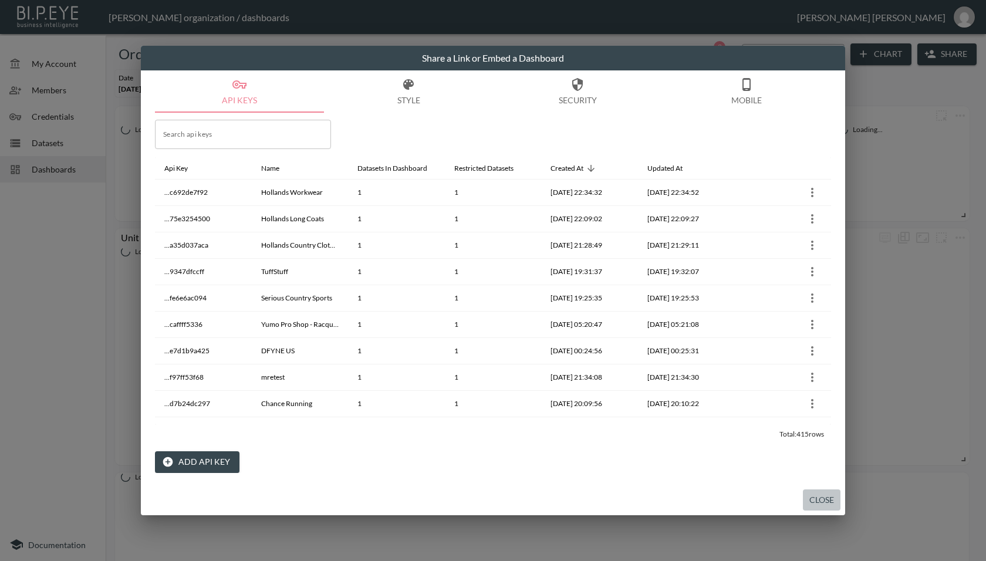
click at [828, 498] on button "Close" at bounding box center [822, 500] width 38 height 22
